Goal: Task Accomplishment & Management: Use online tool/utility

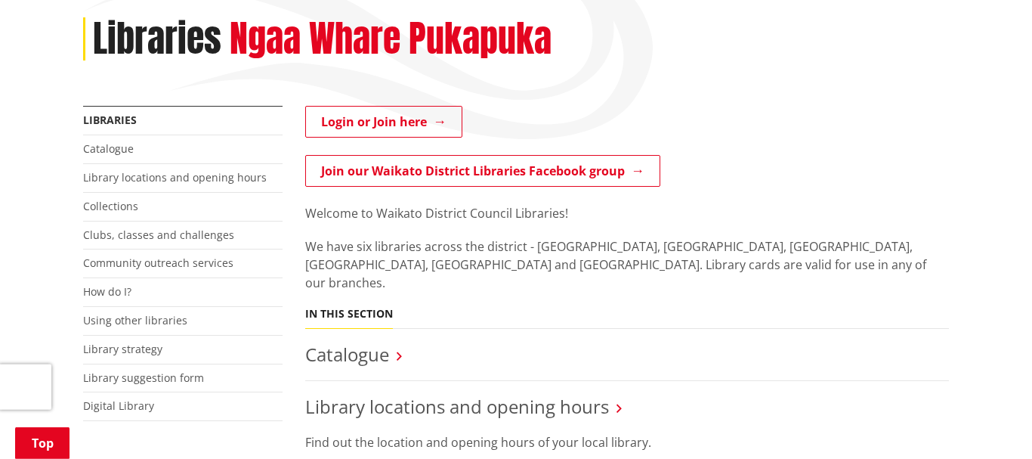
scroll to position [287, 0]
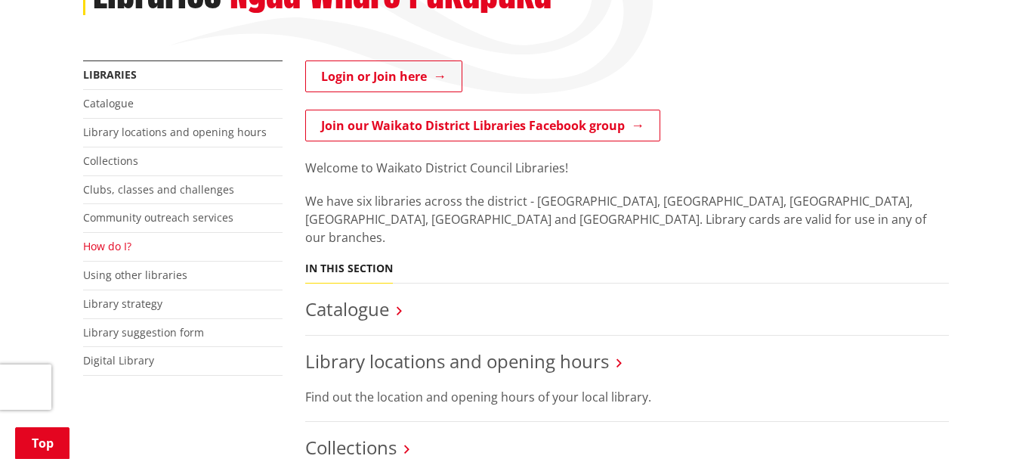
click at [113, 252] on link "How do I?" at bounding box center [107, 246] width 48 height 14
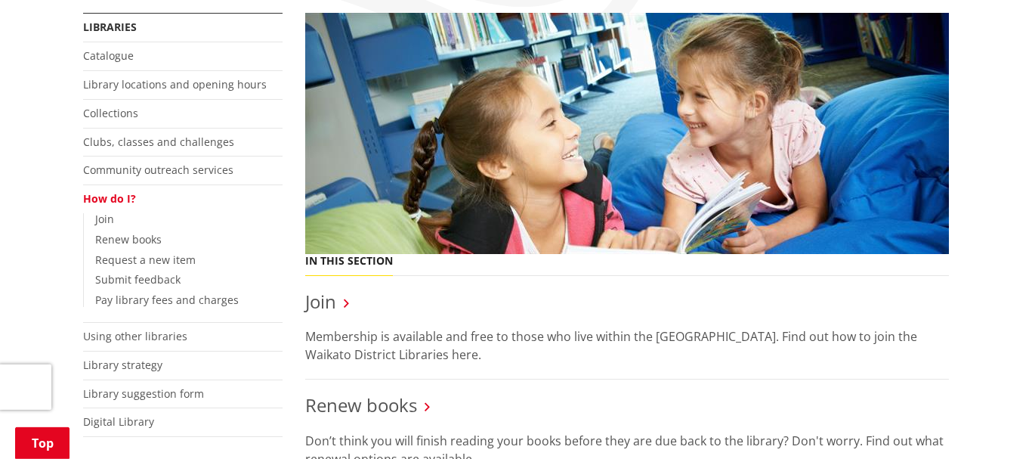
scroll to position [352, 0]
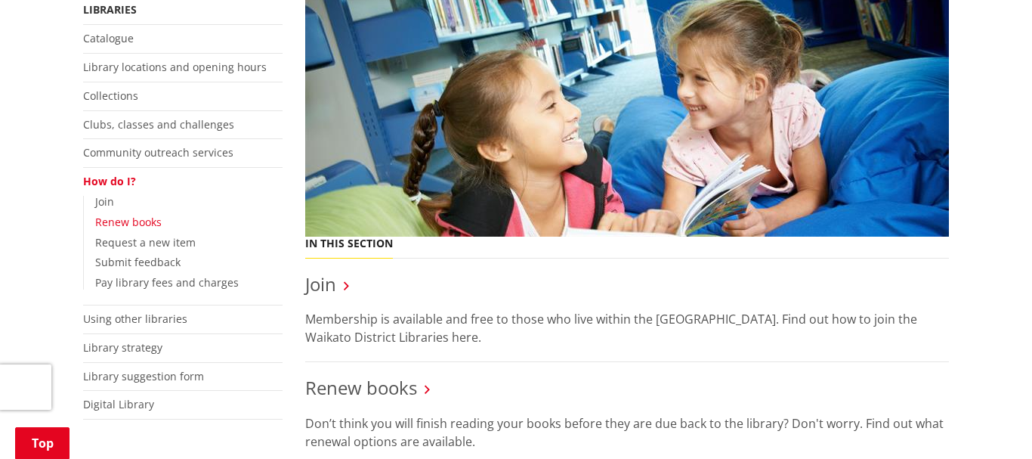
click at [117, 224] on link "Renew books" at bounding box center [128, 222] width 67 height 14
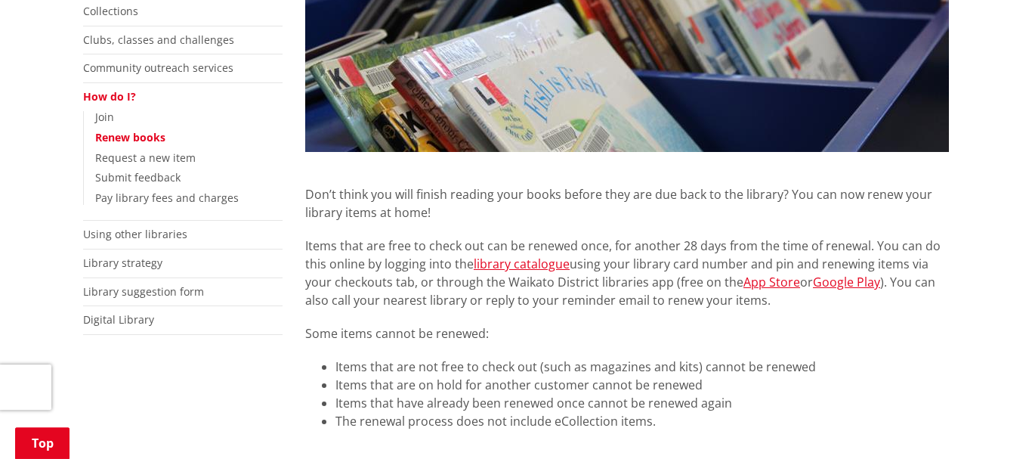
scroll to position [440, 0]
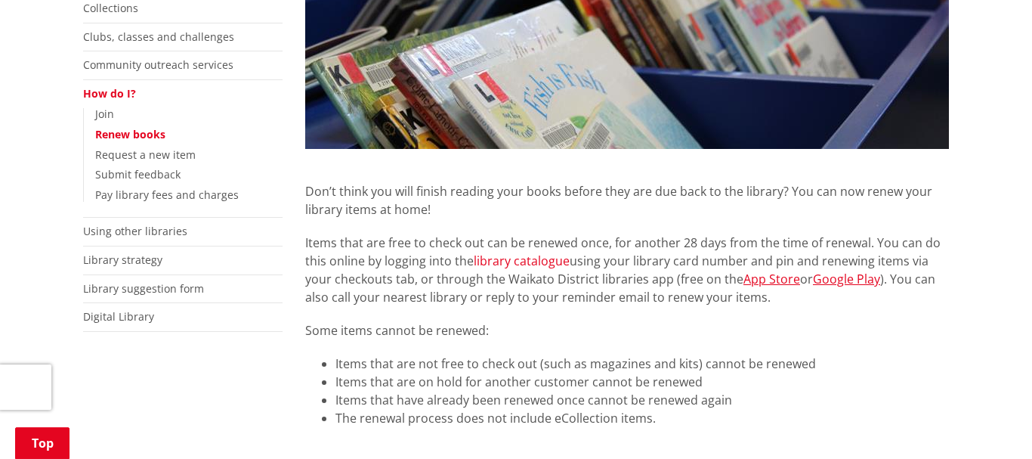
click at [522, 259] on link "library catalogue" at bounding box center [522, 260] width 96 height 17
